Goal: Check status: Check status

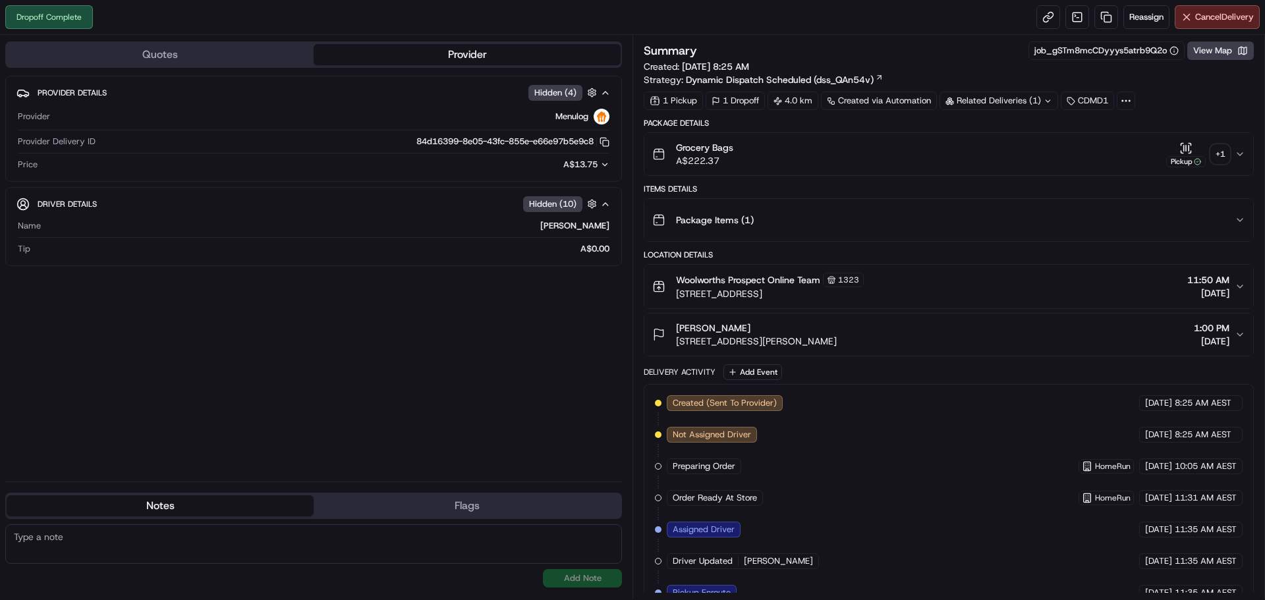
click at [1217, 155] on div "+ 1" at bounding box center [1220, 154] width 18 height 18
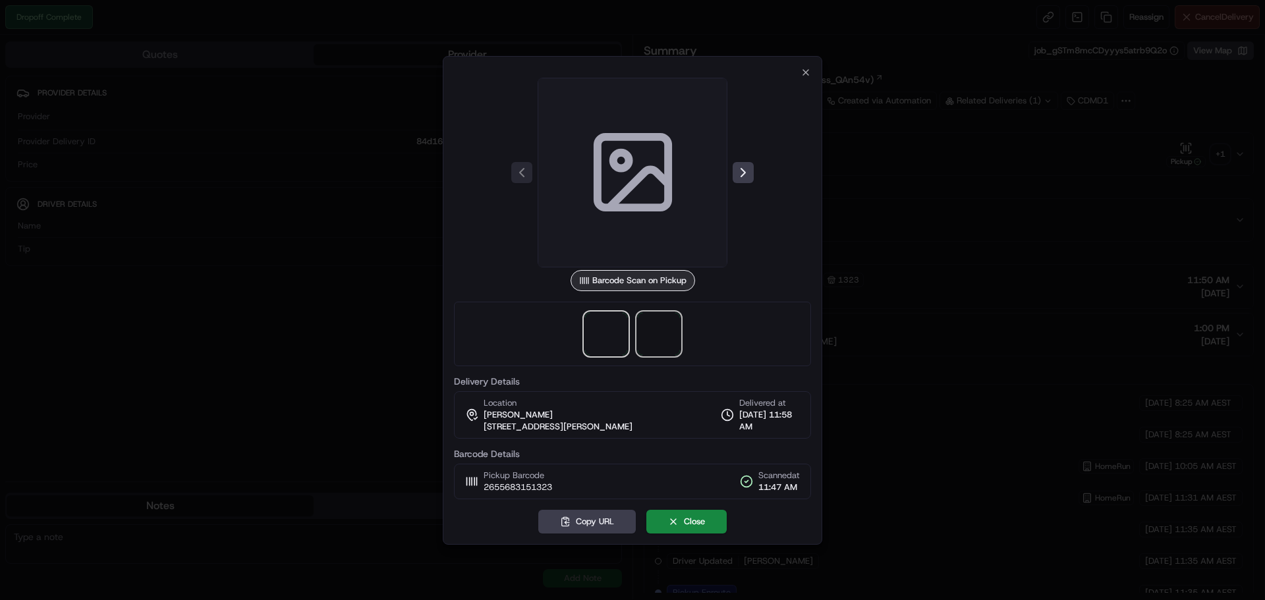
click at [652, 341] on span at bounding box center [659, 334] width 42 height 42
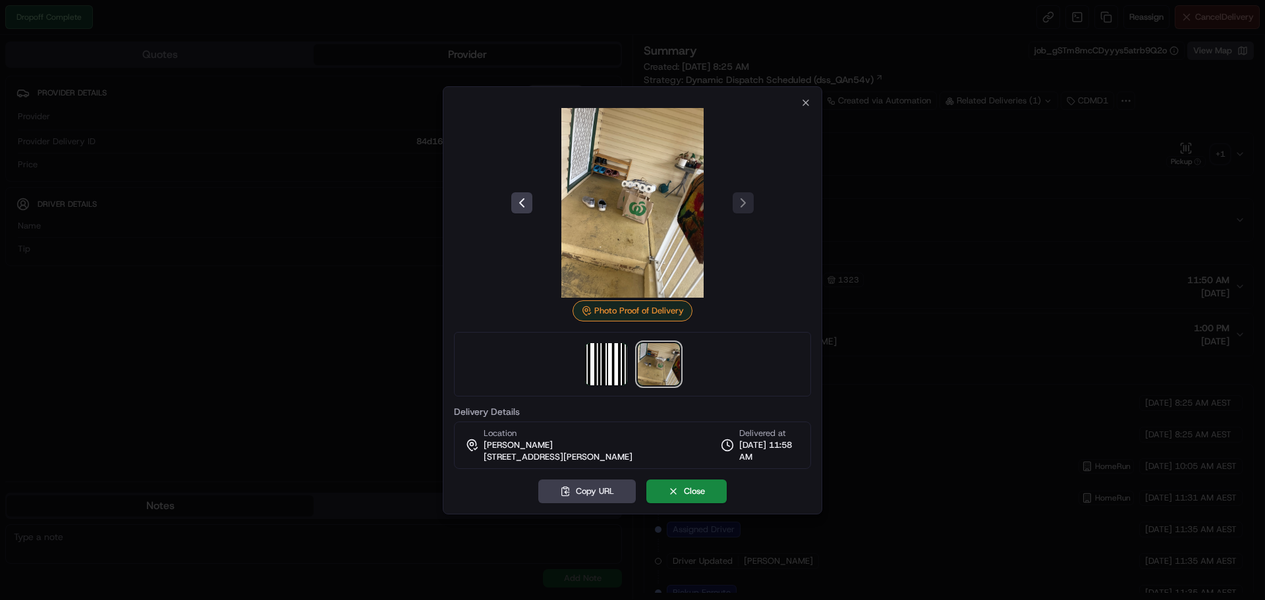
click at [1123, 304] on div at bounding box center [632, 300] width 1265 height 600
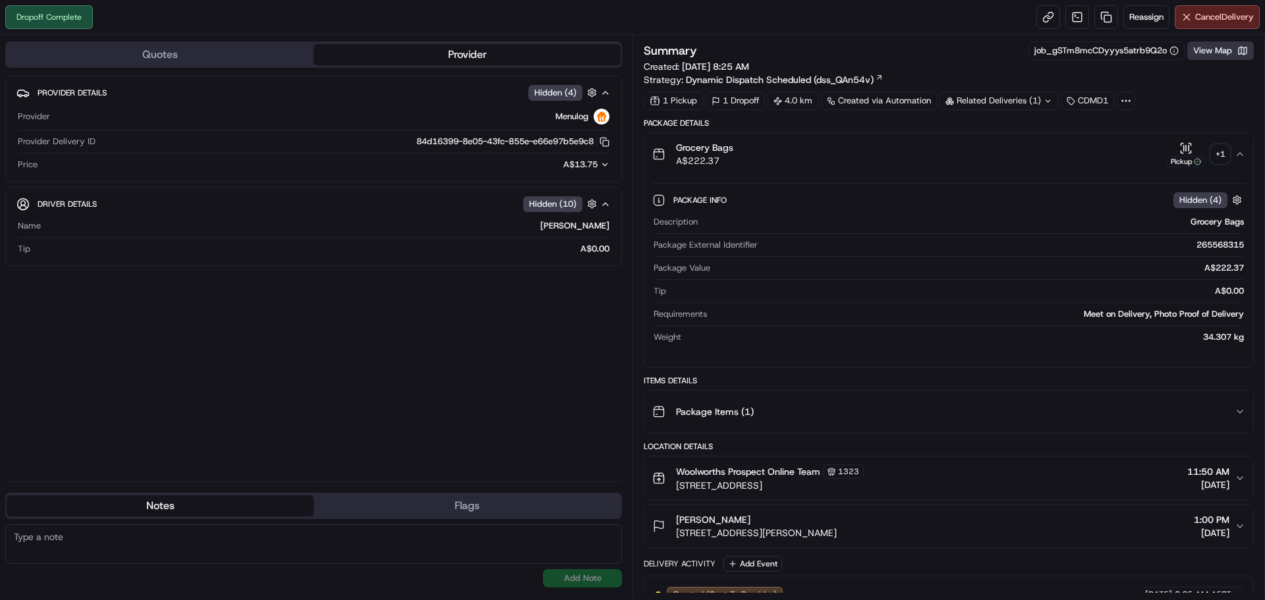
click at [1205, 55] on button "View Map" at bounding box center [1220, 51] width 67 height 18
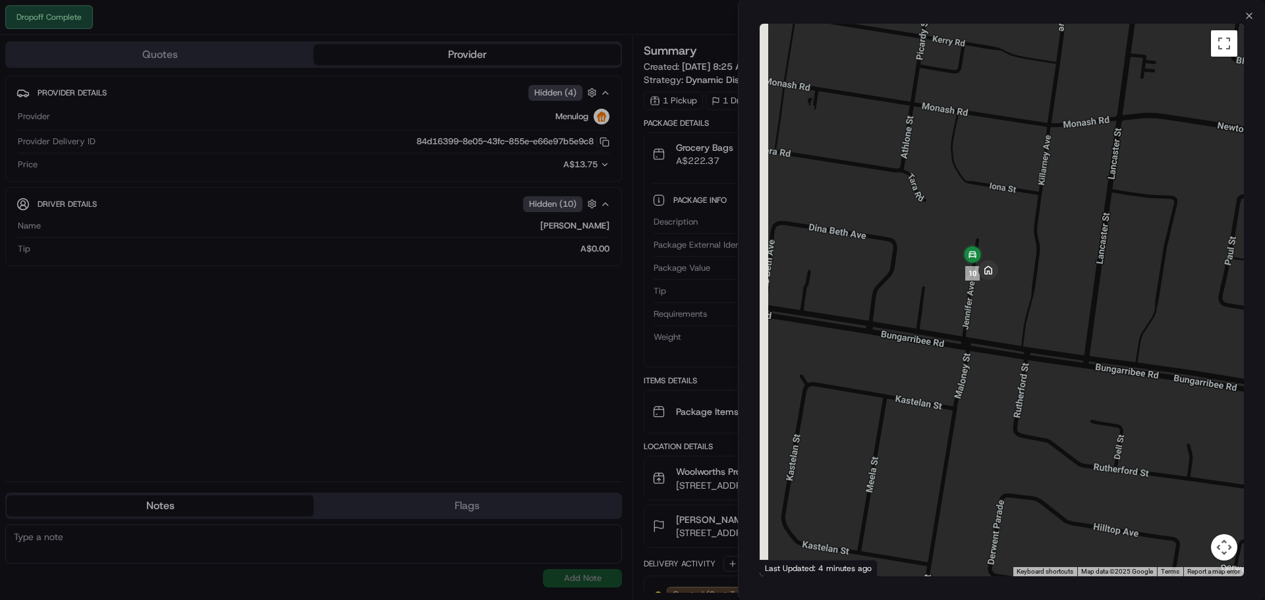
drag, startPoint x: 976, startPoint y: 171, endPoint x: 1055, endPoint y: 313, distance: 162.8
click at [1055, 313] on div at bounding box center [1002, 300] width 484 height 553
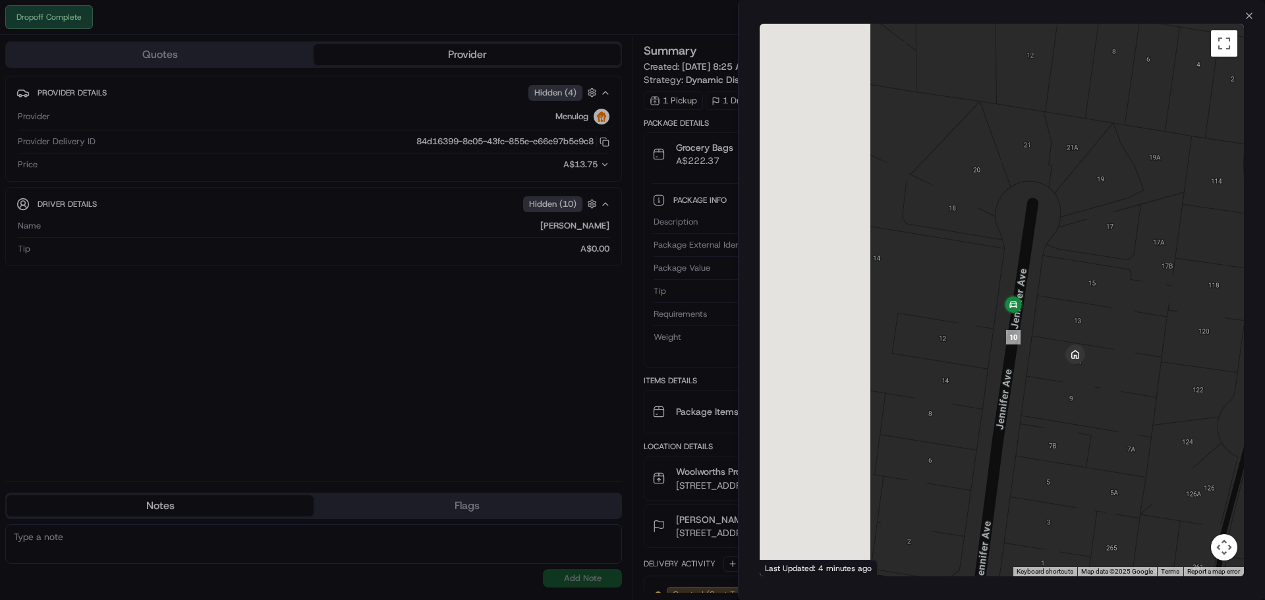
drag, startPoint x: 921, startPoint y: 241, endPoint x: 1072, endPoint y: 320, distance: 170.0
click at [1072, 320] on div at bounding box center [1002, 300] width 484 height 553
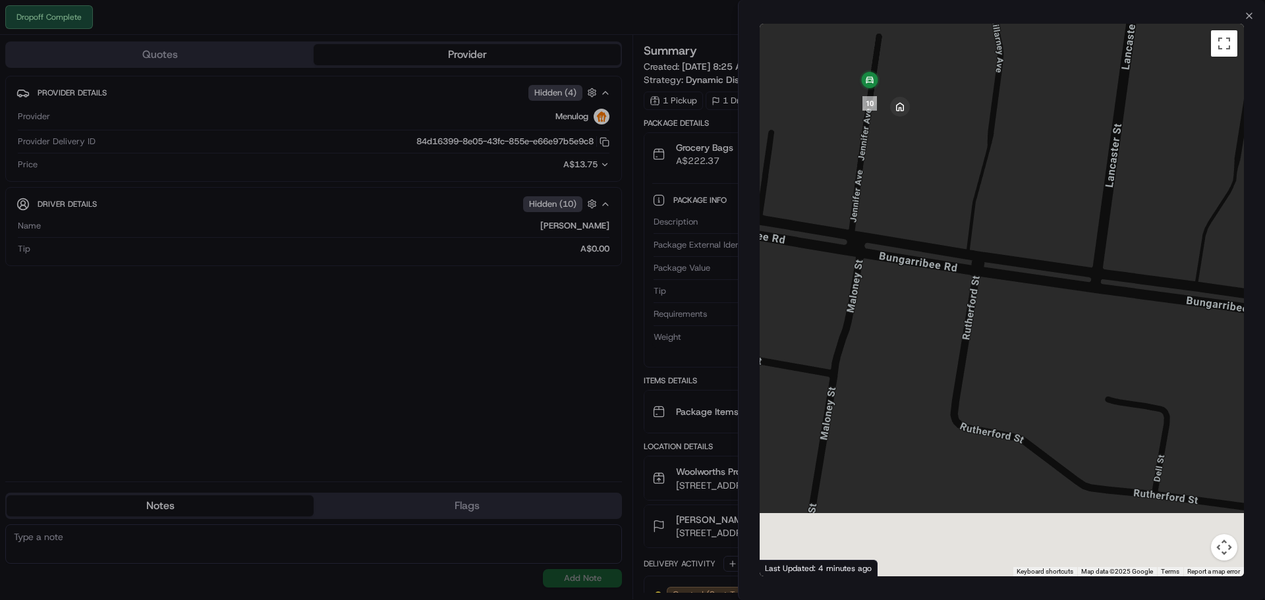
drag, startPoint x: 1129, startPoint y: 450, endPoint x: 945, endPoint y: 182, distance: 324.9
click at [945, 182] on div at bounding box center [1002, 300] width 484 height 553
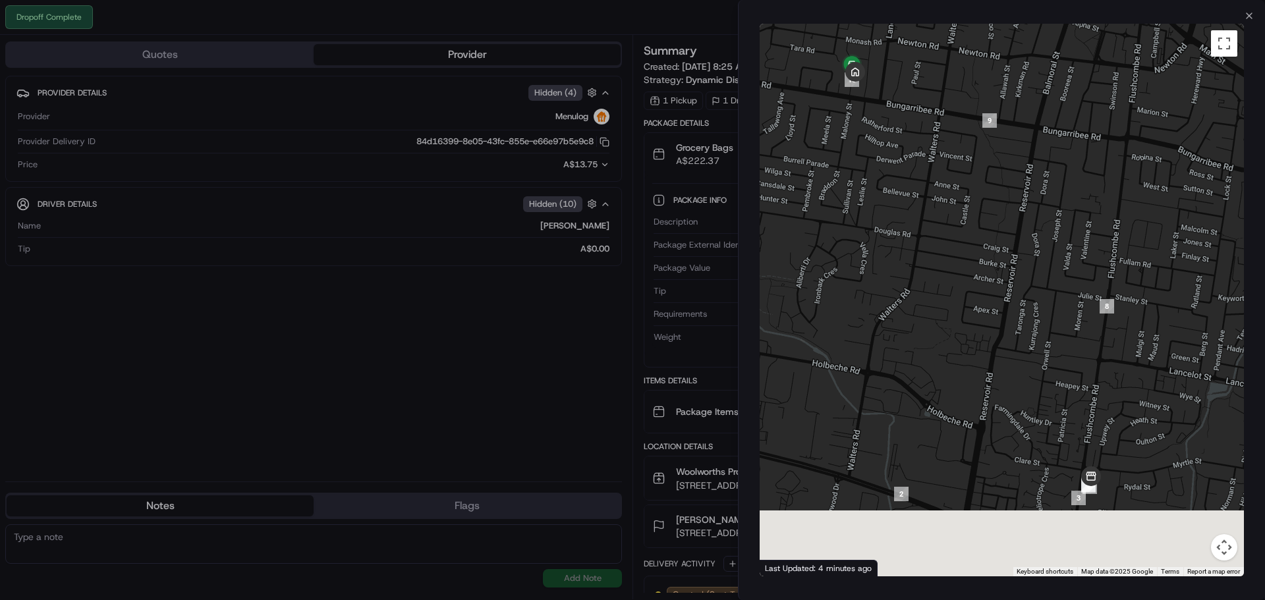
drag, startPoint x: 1051, startPoint y: 362, endPoint x: 936, endPoint y: 175, distance: 219.8
click at [936, 175] on div at bounding box center [1002, 300] width 484 height 553
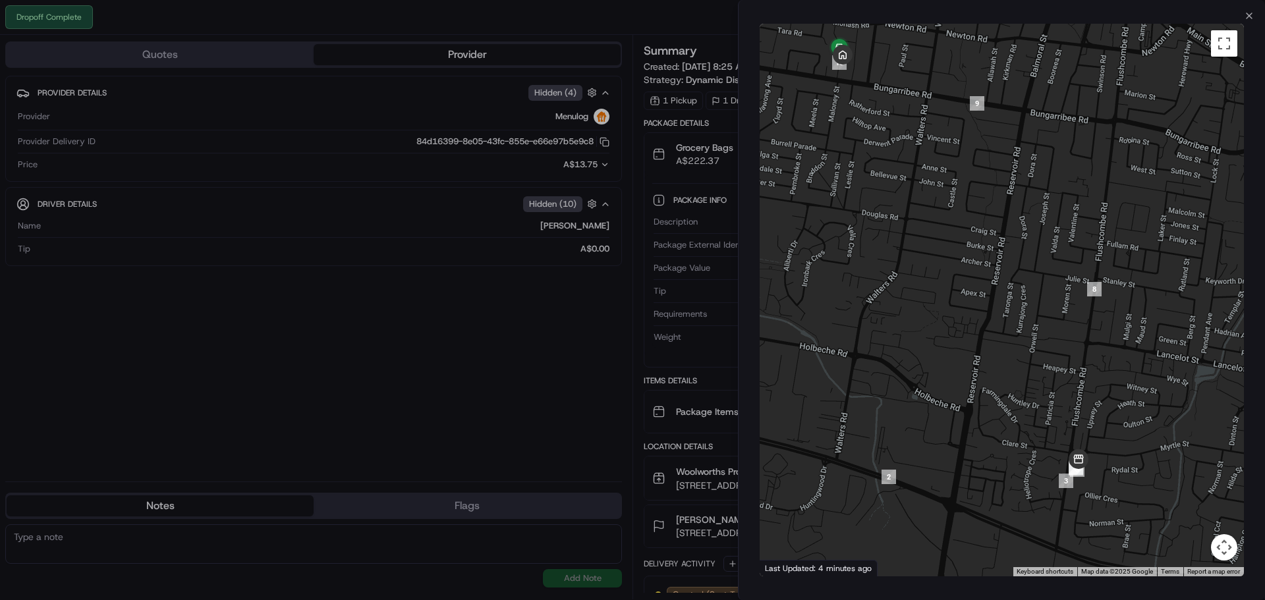
drag, startPoint x: 1020, startPoint y: 360, endPoint x: 986, endPoint y: 296, distance: 72.5
click at [986, 296] on div at bounding box center [1002, 300] width 484 height 553
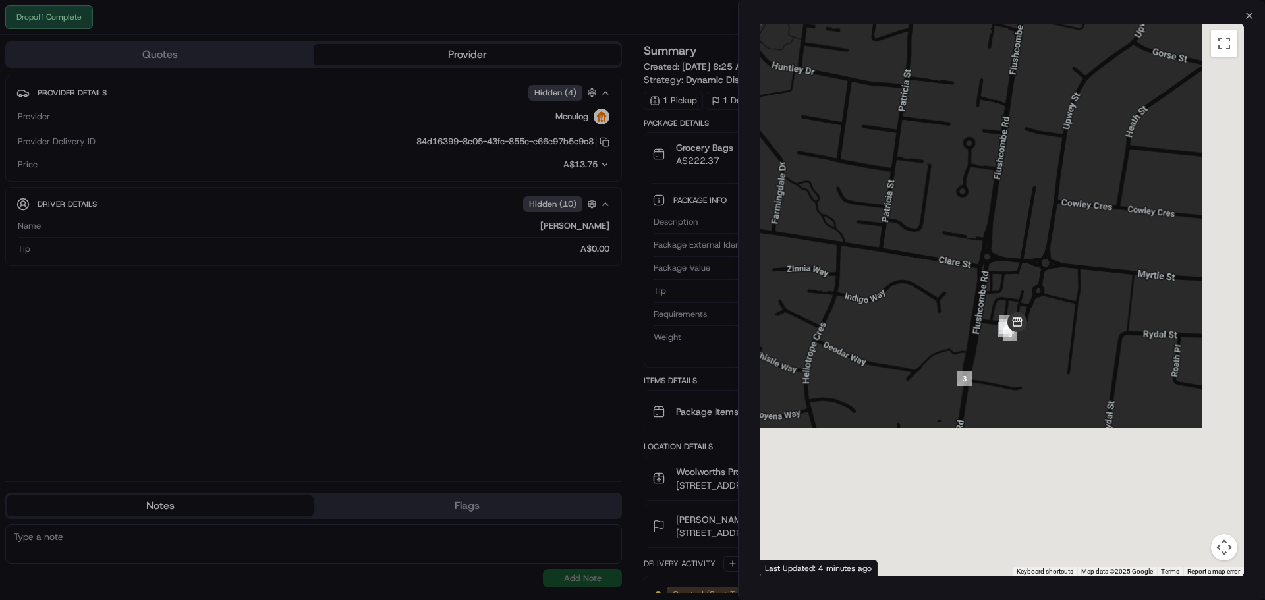
drag, startPoint x: 977, startPoint y: 285, endPoint x: 935, endPoint y: 219, distance: 78.2
click at [923, 201] on div at bounding box center [1002, 300] width 484 height 553
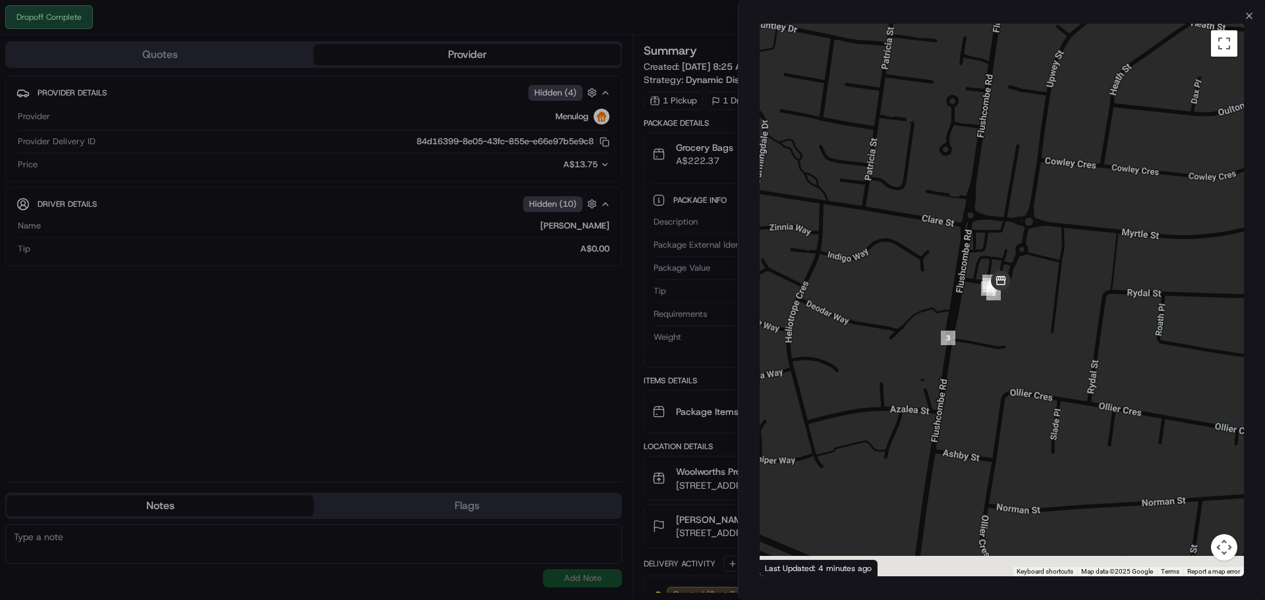
drag, startPoint x: 997, startPoint y: 265, endPoint x: 986, endPoint y: 228, distance: 39.0
click at [986, 228] on div at bounding box center [1002, 300] width 484 height 553
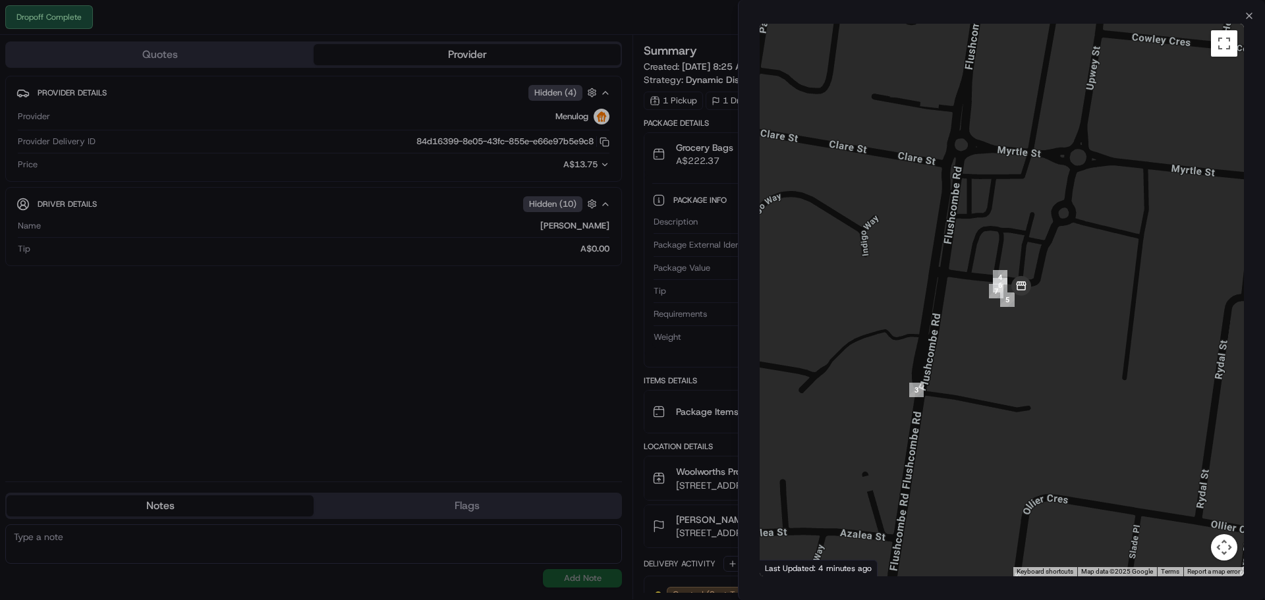
drag, startPoint x: 1022, startPoint y: 310, endPoint x: 1038, endPoint y: 259, distance: 53.1
click at [1038, 259] on div at bounding box center [1002, 300] width 484 height 553
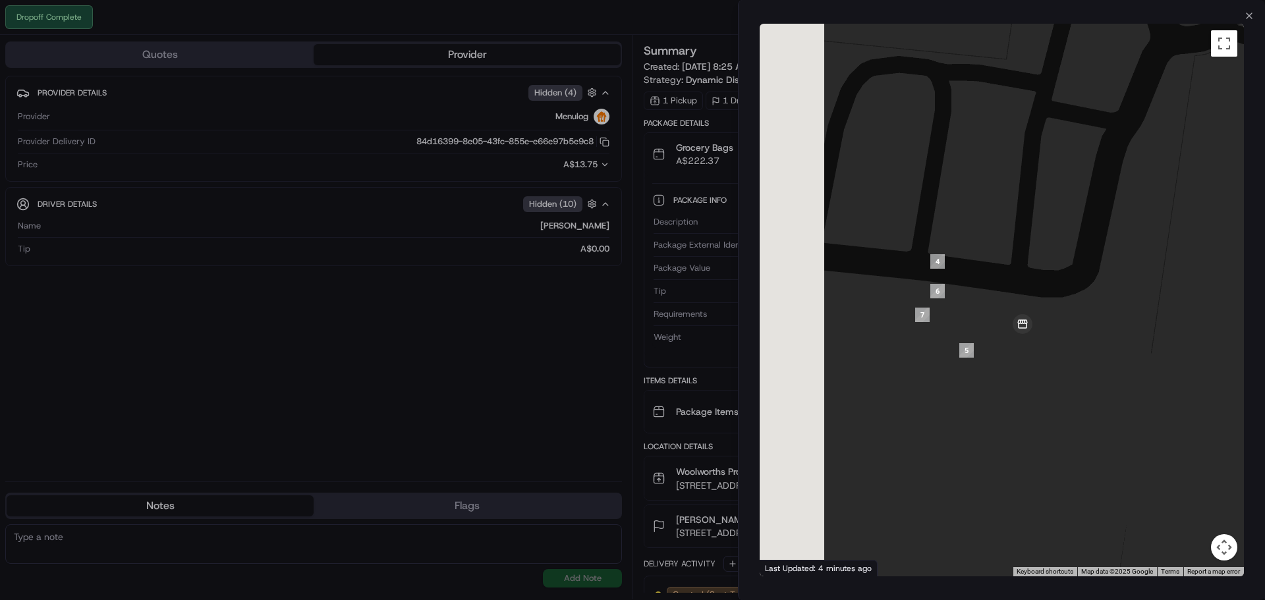
drag, startPoint x: 947, startPoint y: 262, endPoint x: 1023, endPoint y: 279, distance: 78.2
click at [1023, 279] on div at bounding box center [1002, 300] width 484 height 553
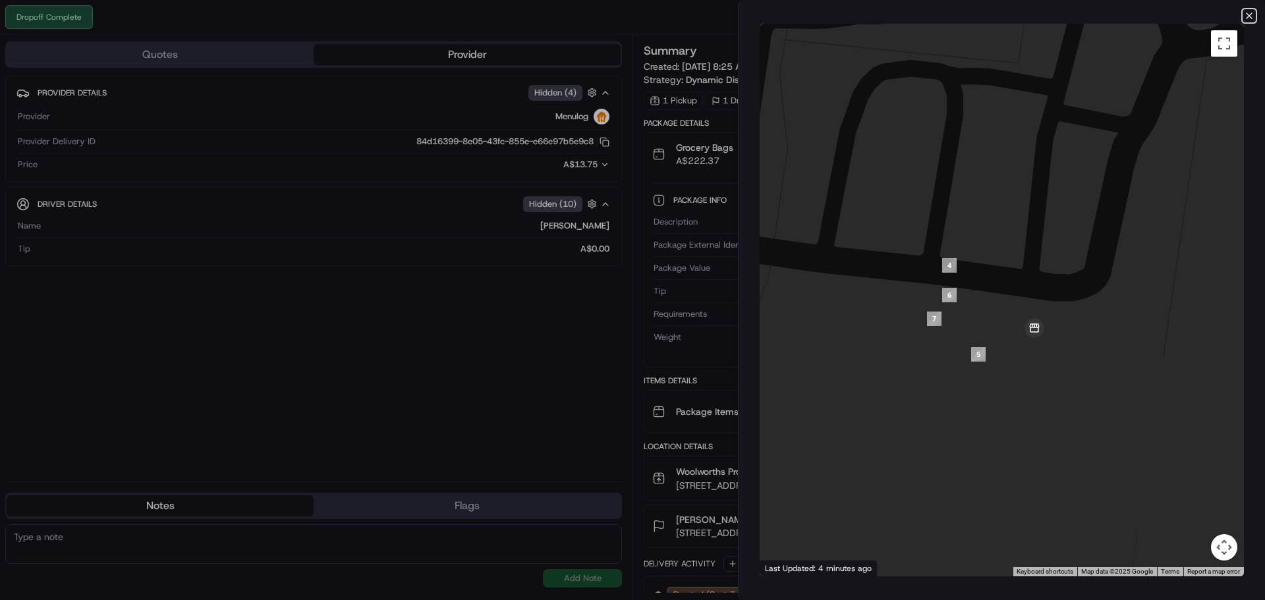
click at [1253, 20] on icon "button" at bounding box center [1249, 16] width 11 height 11
